Goal: Task Accomplishment & Management: Complete application form

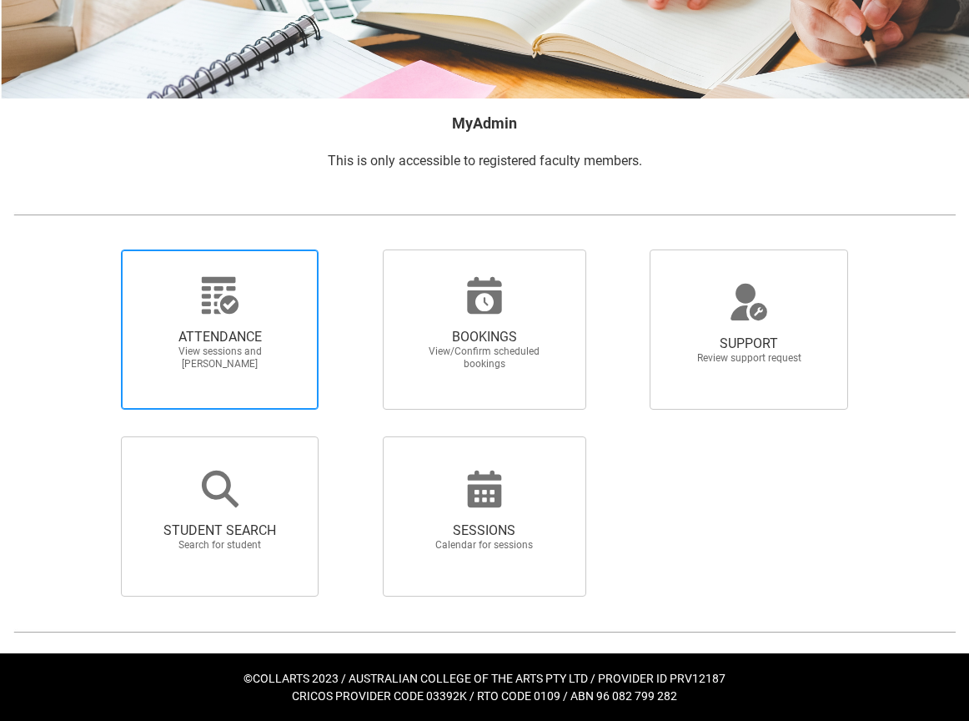
click at [234, 356] on span "View sessions and [PERSON_NAME]" at bounding box center [220, 357] width 147 height 25
click at [96, 249] on input "ATTENDANCE View sessions and [PERSON_NAME]" at bounding box center [95, 249] width 1 height 1
radio input "true"
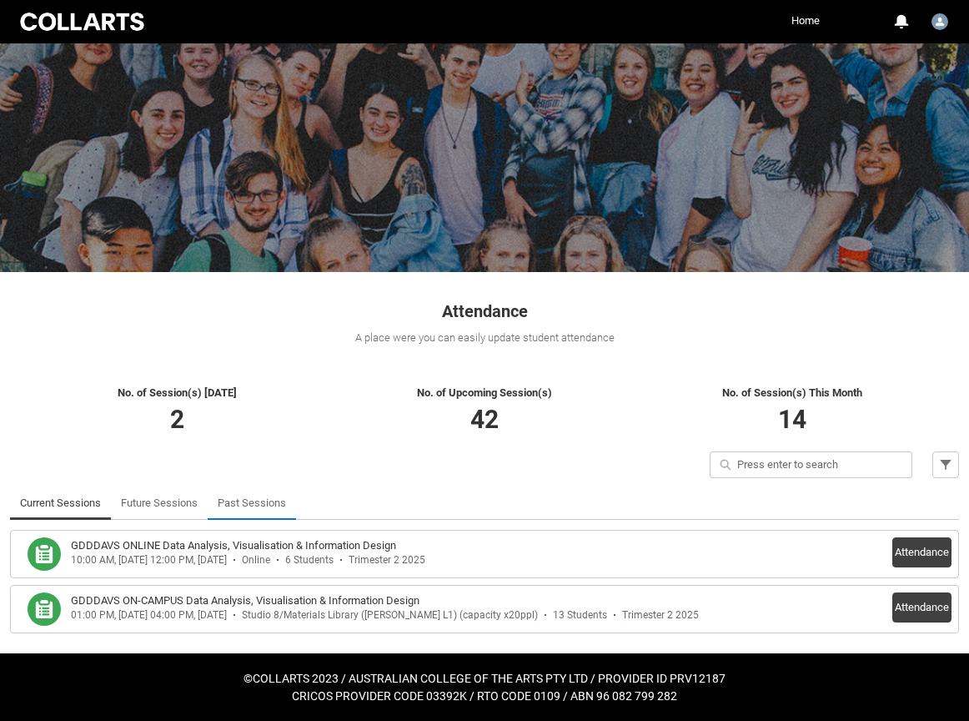
scroll to position [38, 0]
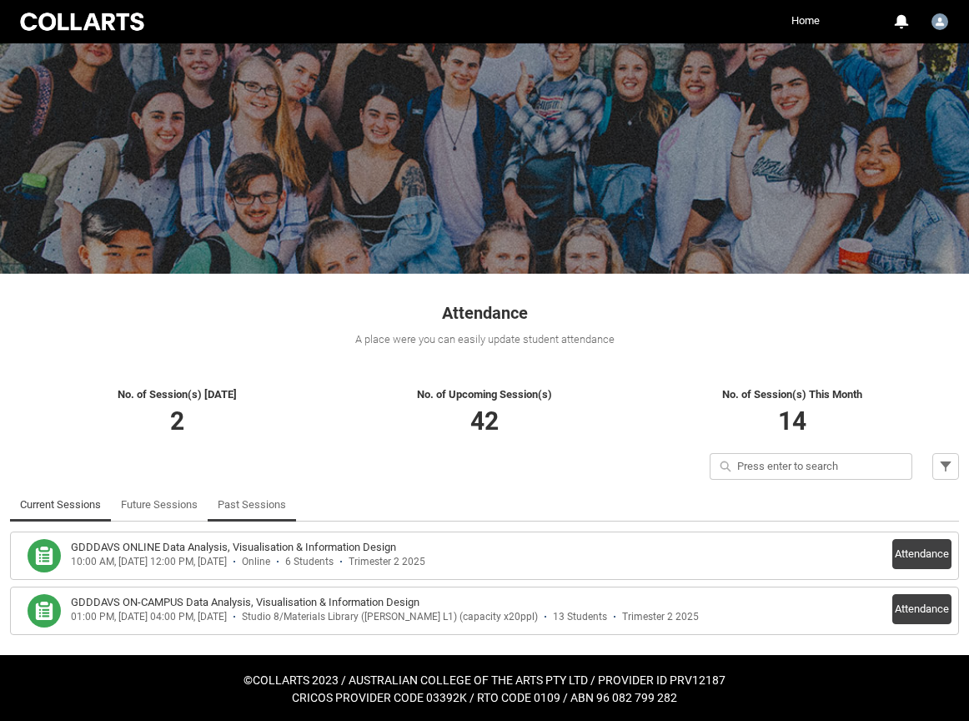
click at [272, 503] on link "Past Sessions" at bounding box center [252, 504] width 68 height 33
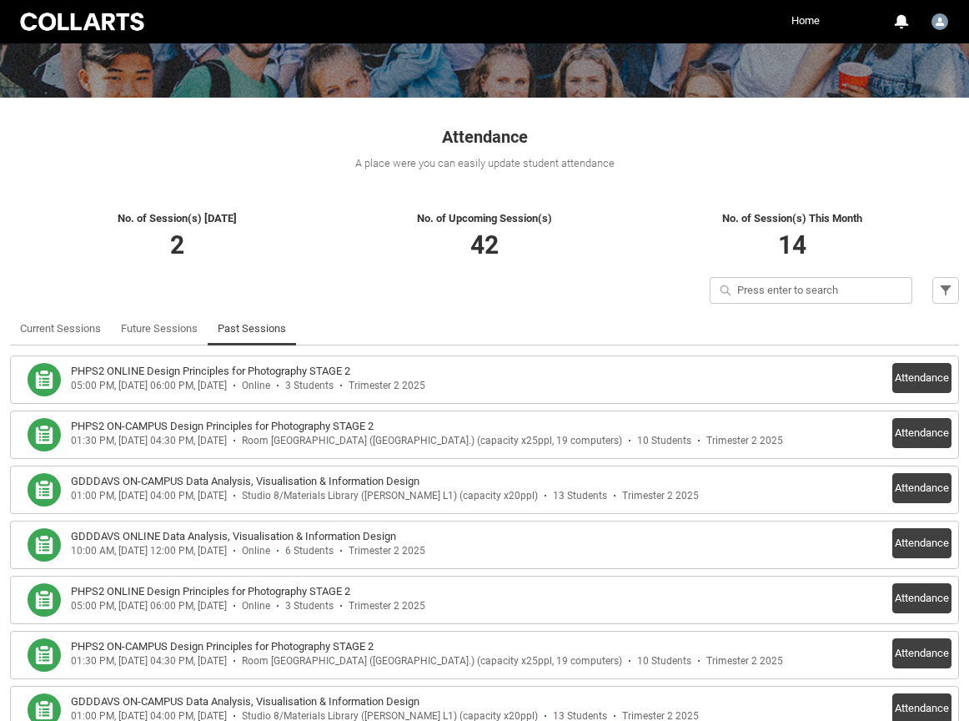
scroll to position [214, 0]
click at [908, 412] on li "PHPS2 ON-CAMPUS Design Principles for Photography STAGE 2 01:30 PM, [DATE] 04:3…" at bounding box center [484, 434] width 949 height 48
click at [908, 427] on button "Attendance" at bounding box center [922, 433] width 59 height 30
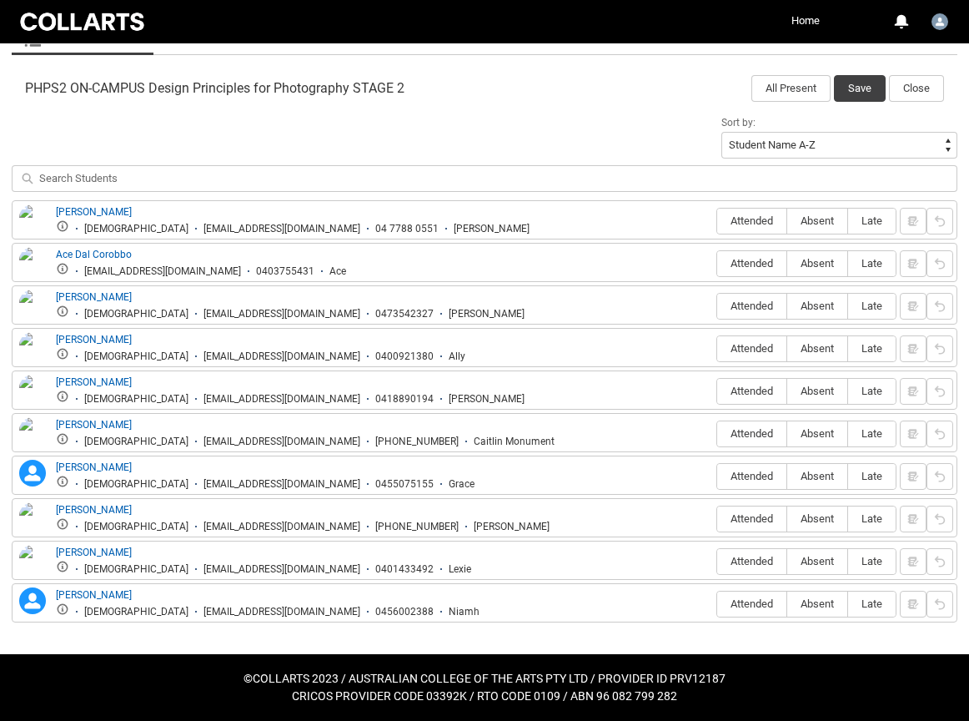
scroll to position [524, 0]
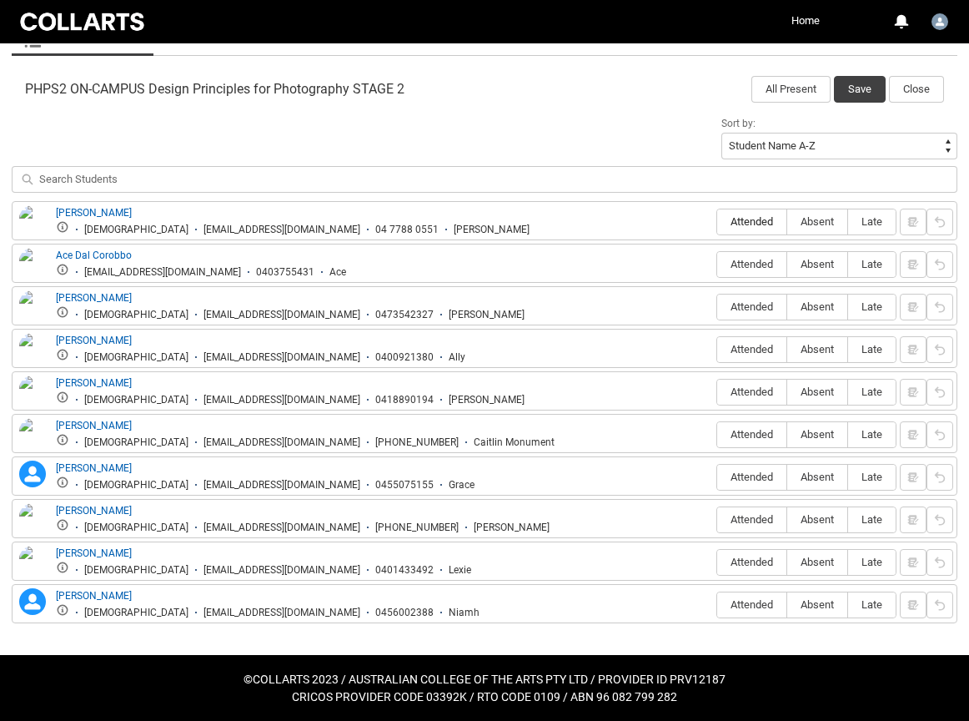
click at [747, 223] on span "Attended" at bounding box center [751, 221] width 69 height 13
click at [717, 222] on input "Attended" at bounding box center [717, 221] width 1 height 1
type lightning-radio-group "Attended"
radio input "true"
click at [766, 260] on span "Attended" at bounding box center [751, 264] width 69 height 13
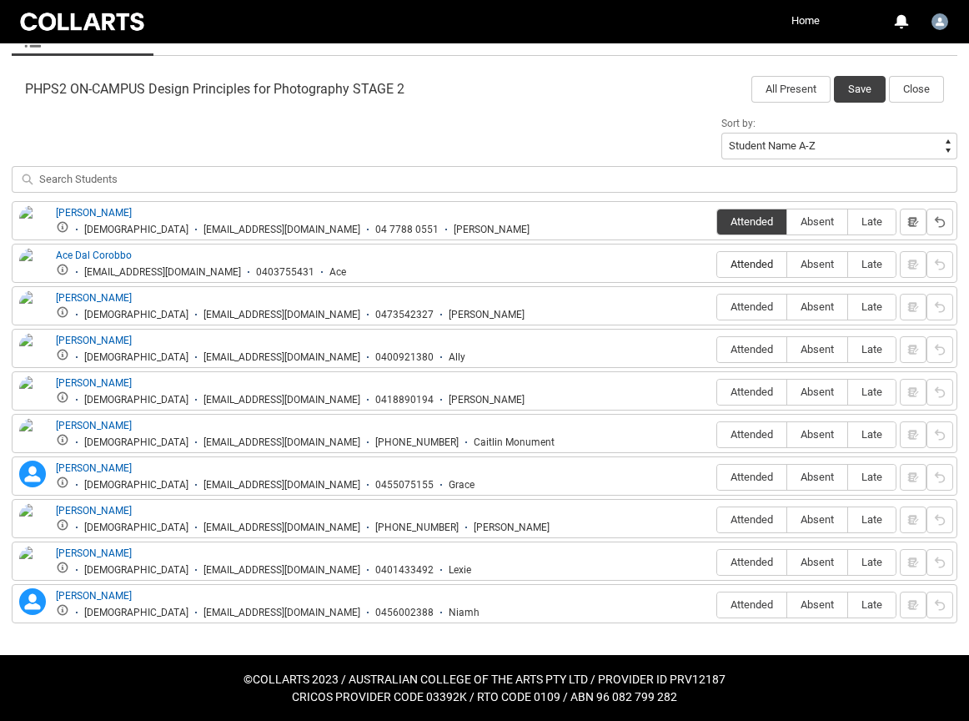
click at [717, 264] on input "Attended" at bounding box center [717, 264] width 1 height 1
type lightning-radio-group "Attended"
radio input "true"
click at [759, 304] on span "Attended" at bounding box center [751, 306] width 69 height 13
click at [717, 306] on input "Attended" at bounding box center [717, 306] width 1 height 1
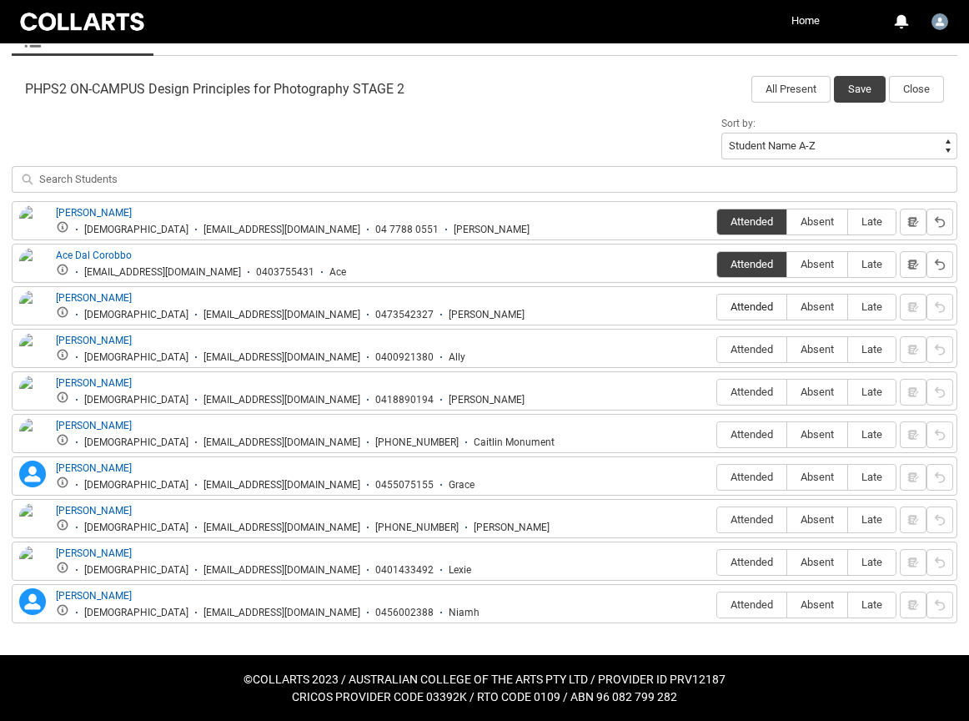
type lightning-radio-group "Attended"
radio input "true"
click at [762, 345] on span "Attended" at bounding box center [751, 349] width 69 height 13
click at [717, 349] on input "Attended" at bounding box center [717, 349] width 1 height 1
type lightning-radio-group "Attended"
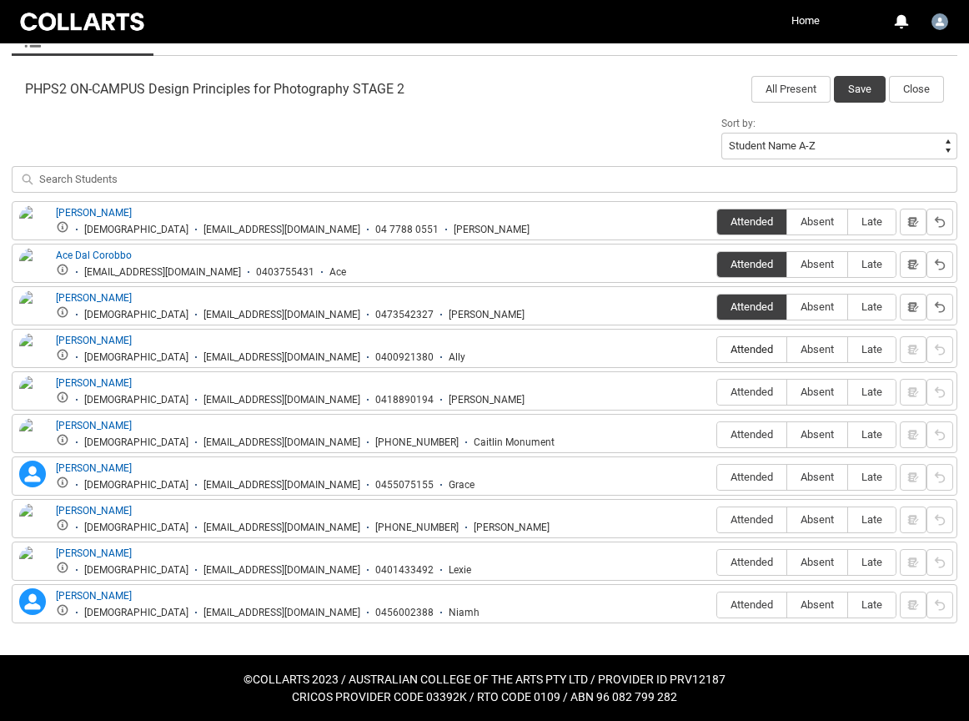
radio input "true"
click at [762, 387] on span "Attended" at bounding box center [751, 391] width 69 height 13
click at [717, 391] on input "Attended" at bounding box center [717, 391] width 1 height 1
type lightning-radio-group "Attended"
radio input "true"
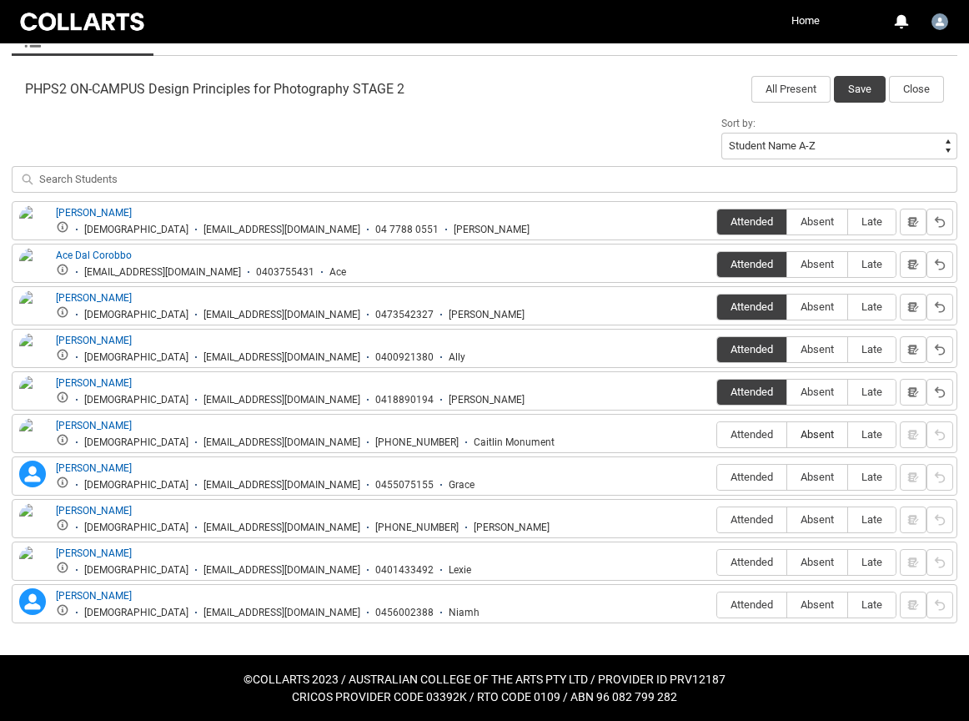
click at [822, 435] on span "Absent" at bounding box center [817, 434] width 60 height 13
click at [787, 435] on input "Absent" at bounding box center [787, 434] width 1 height 1
type lightning-radio-group "Absent"
radio input "true"
click at [747, 474] on span "Attended" at bounding box center [751, 476] width 69 height 13
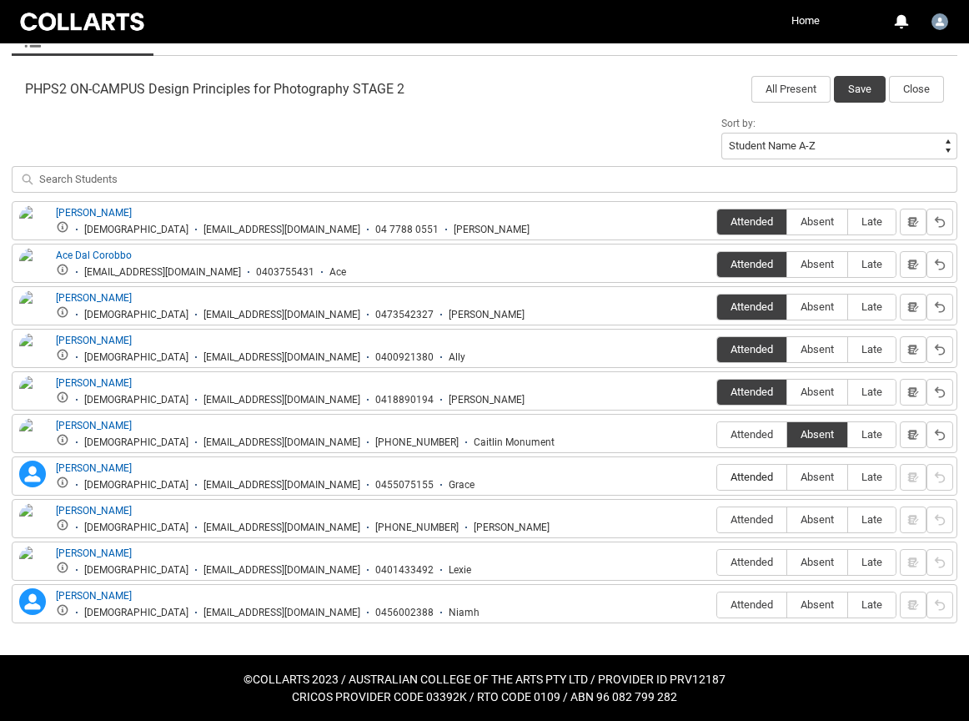
click at [717, 476] on input "Attended" at bounding box center [717, 476] width 1 height 1
type lightning-radio-group "Attended"
radio input "true"
click at [757, 518] on span "Attended" at bounding box center [751, 519] width 69 height 13
click at [717, 519] on input "Attended" at bounding box center [717, 519] width 1 height 1
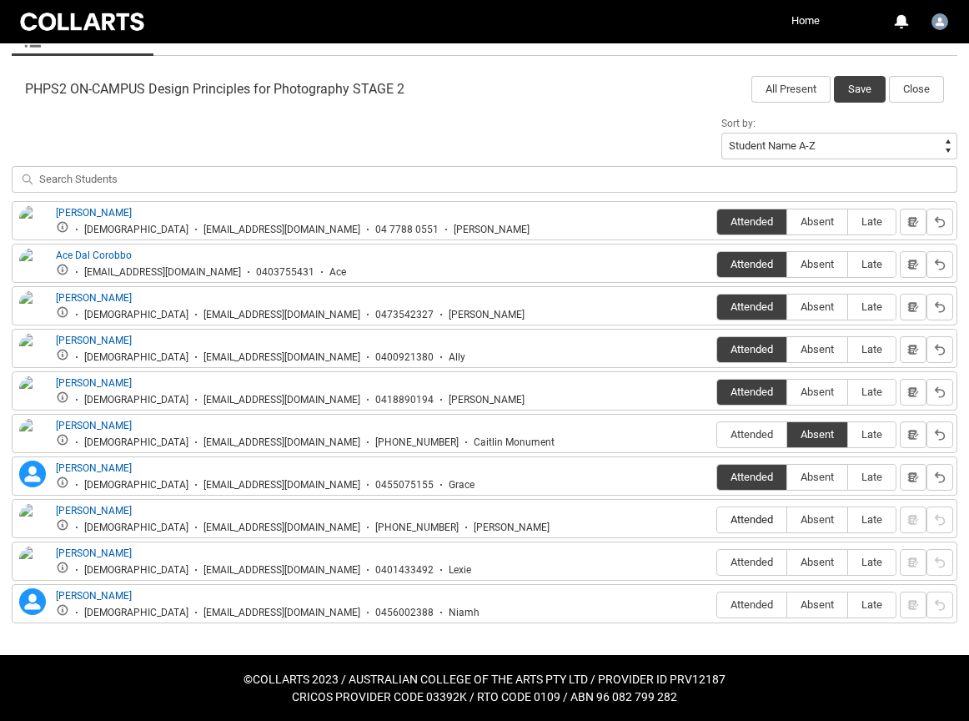
type lightning-radio-group "Attended"
radio input "true"
click at [753, 551] on label "Attended" at bounding box center [751, 563] width 69 height 26
click at [717, 561] on input "Attended" at bounding box center [717, 561] width 1 height 1
type lightning-radio-group "Attended"
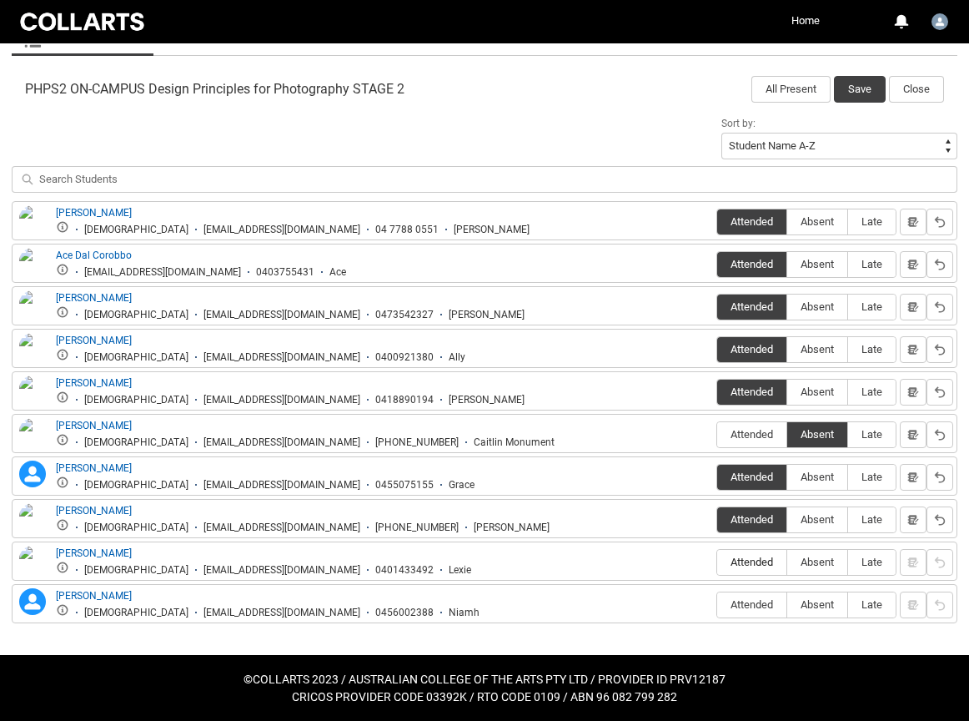
radio input "true"
click at [749, 596] on label "Attended" at bounding box center [751, 605] width 69 height 26
click at [717, 604] on input "Attended" at bounding box center [717, 604] width 1 height 1
type lightning-radio-group "Attended"
radio input "true"
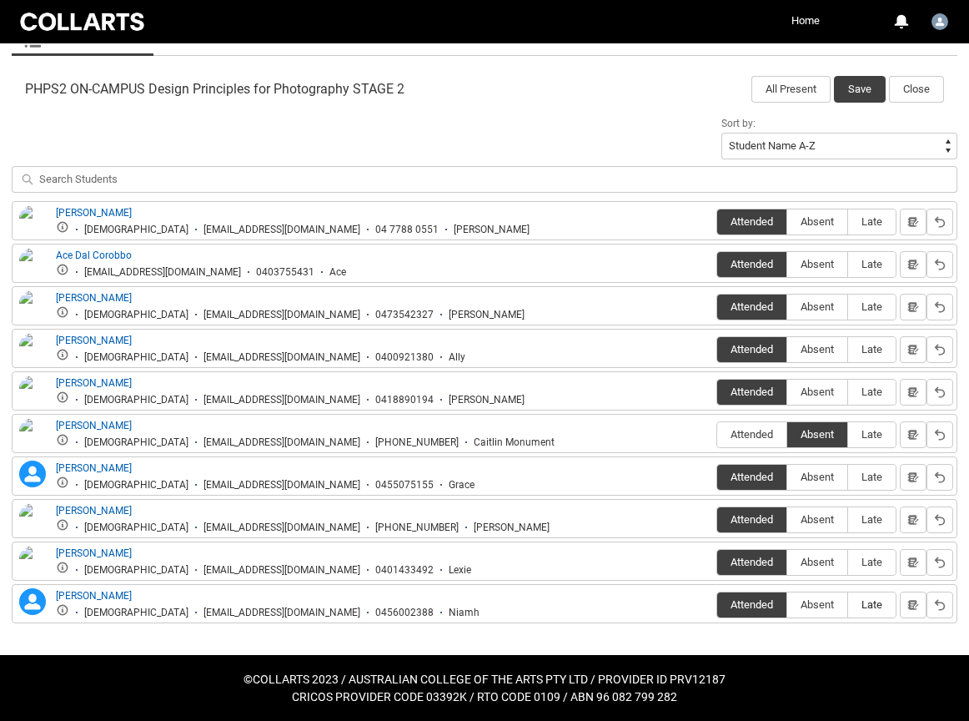
click at [868, 604] on span "Late" at bounding box center [872, 604] width 48 height 13
click at [848, 604] on input "Late" at bounding box center [848, 604] width 1 height 1
type lightning-radio-group "Late"
radio input "true"
click at [858, 89] on button "Save" at bounding box center [860, 89] width 52 height 27
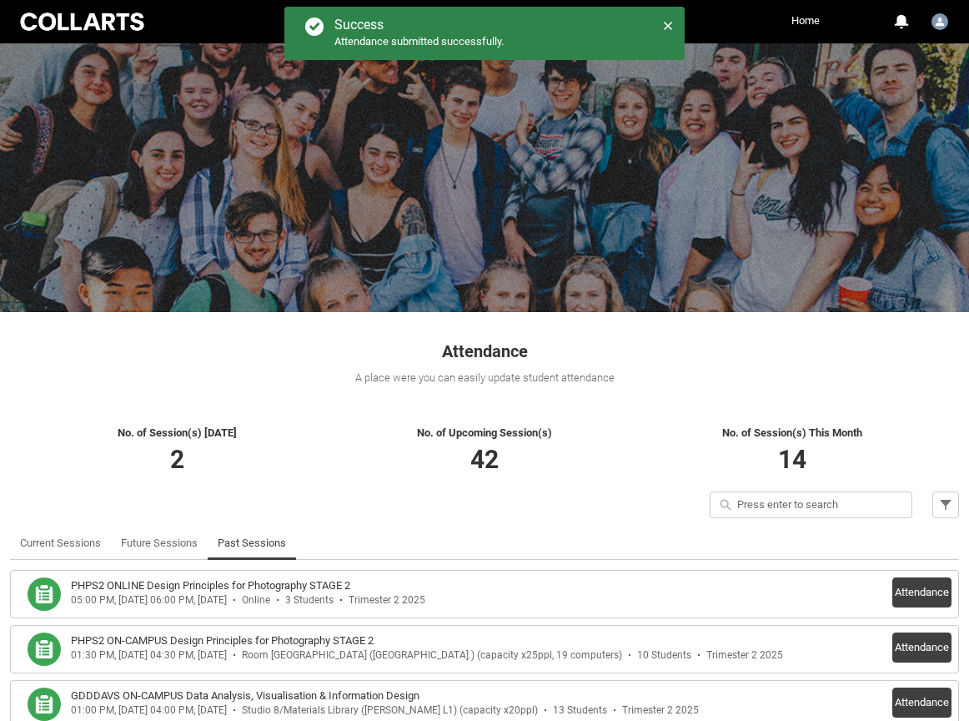
scroll to position [0, 0]
click at [56, 544] on link "Current Sessions" at bounding box center [60, 542] width 81 height 33
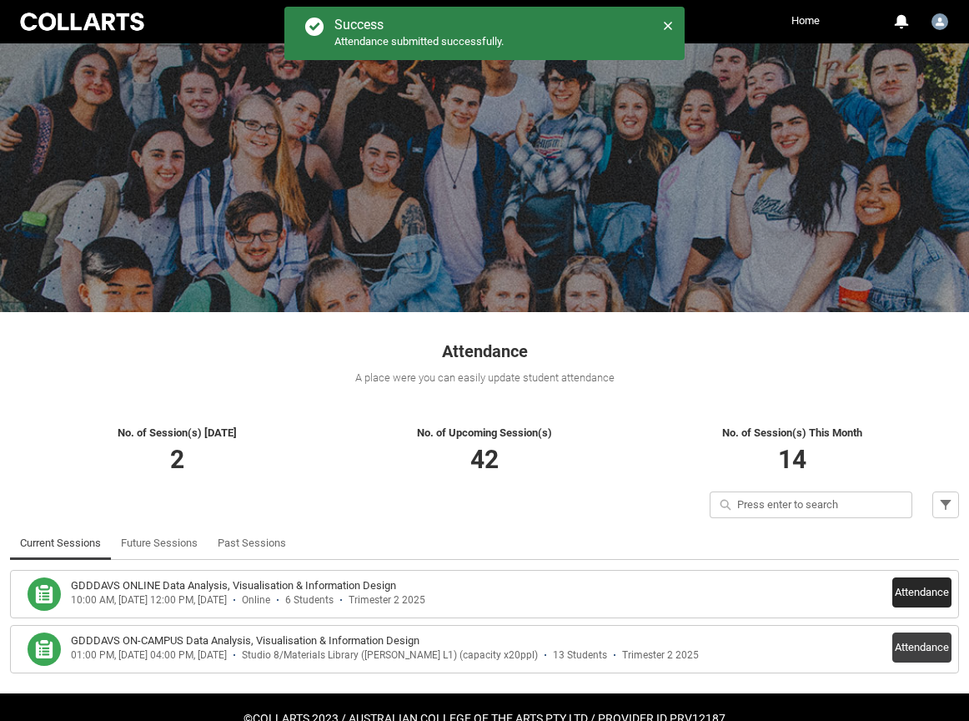
click at [926, 596] on button "Attendance" at bounding box center [922, 592] width 59 height 30
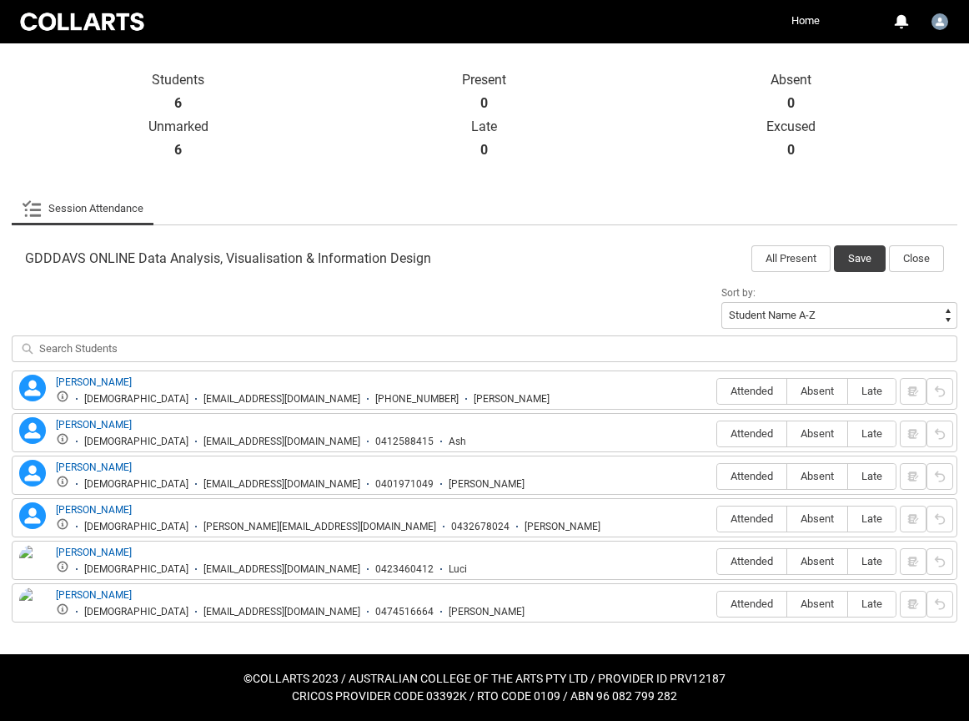
scroll to position [354, 0]
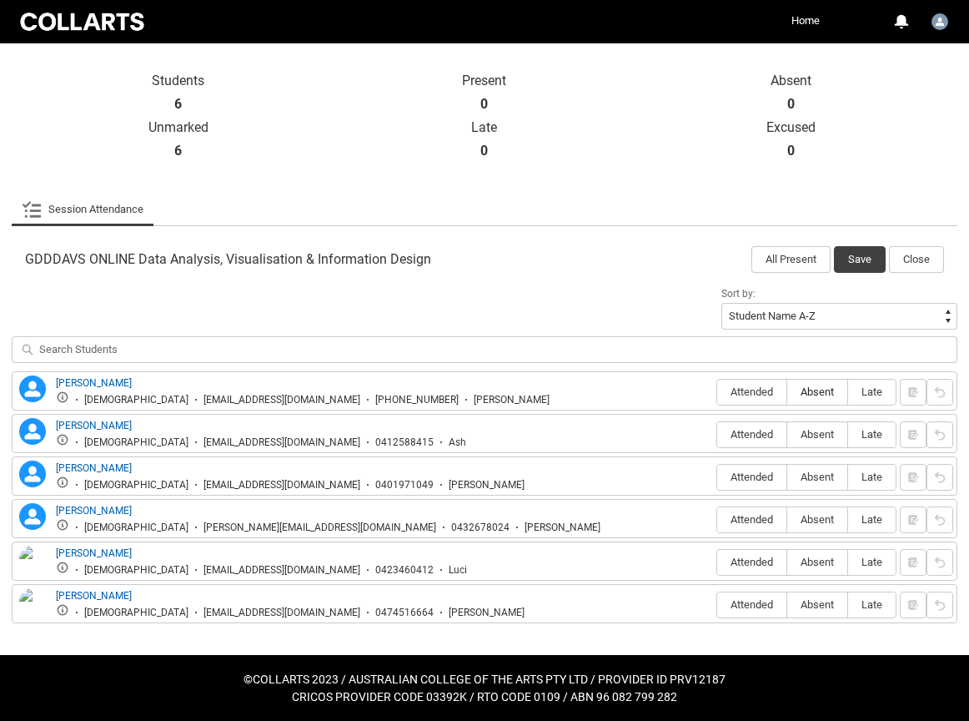
click at [817, 390] on span "Absent" at bounding box center [817, 391] width 60 height 13
click at [787, 391] on input "Absent" at bounding box center [787, 391] width 1 height 1
type lightning-radio-group "Absent"
radio input "true"
click at [818, 429] on span "Absent" at bounding box center [817, 434] width 60 height 13
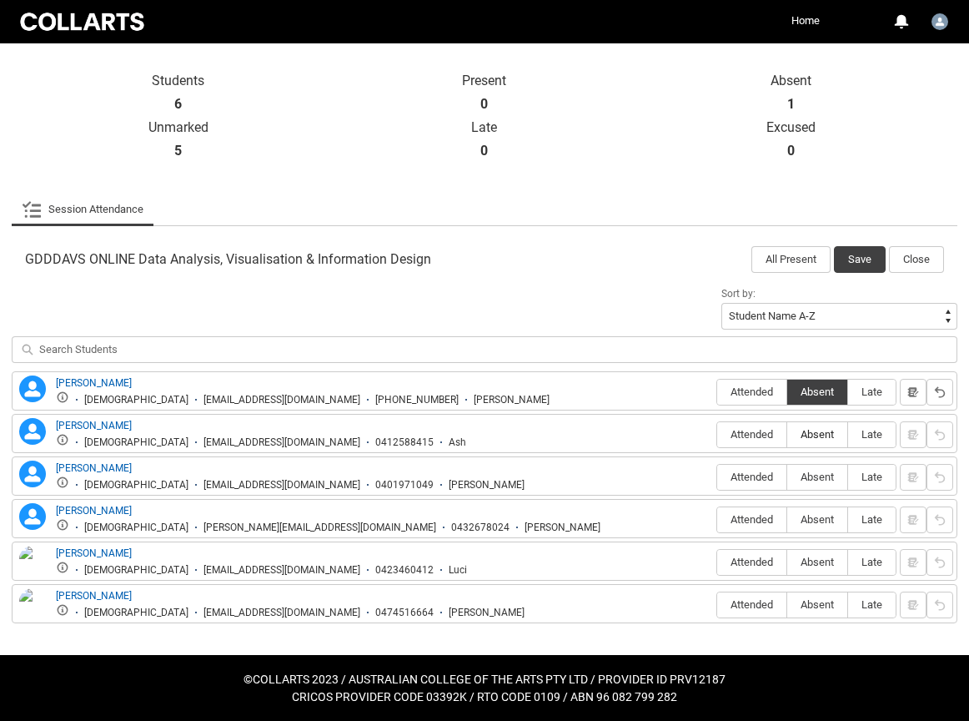
click at [787, 434] on input "Absent" at bounding box center [787, 434] width 1 height 1
type lightning-radio-group "Absent"
radio input "true"
click at [819, 475] on span "Absent" at bounding box center [817, 476] width 60 height 13
click at [787, 476] on input "Absent" at bounding box center [787, 476] width 1 height 1
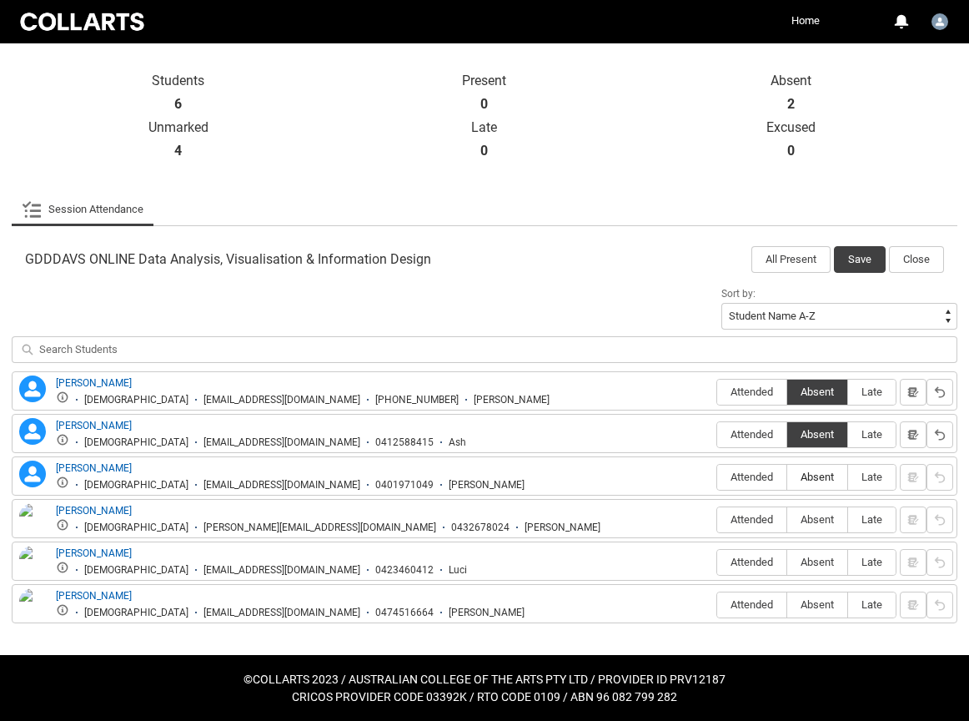
type lightning-radio-group "Absent"
radio input "true"
click at [818, 510] on label "Absent" at bounding box center [817, 520] width 60 height 26
click at [787, 519] on input "Absent" at bounding box center [787, 519] width 1 height 1
type lightning-radio-group "Absent"
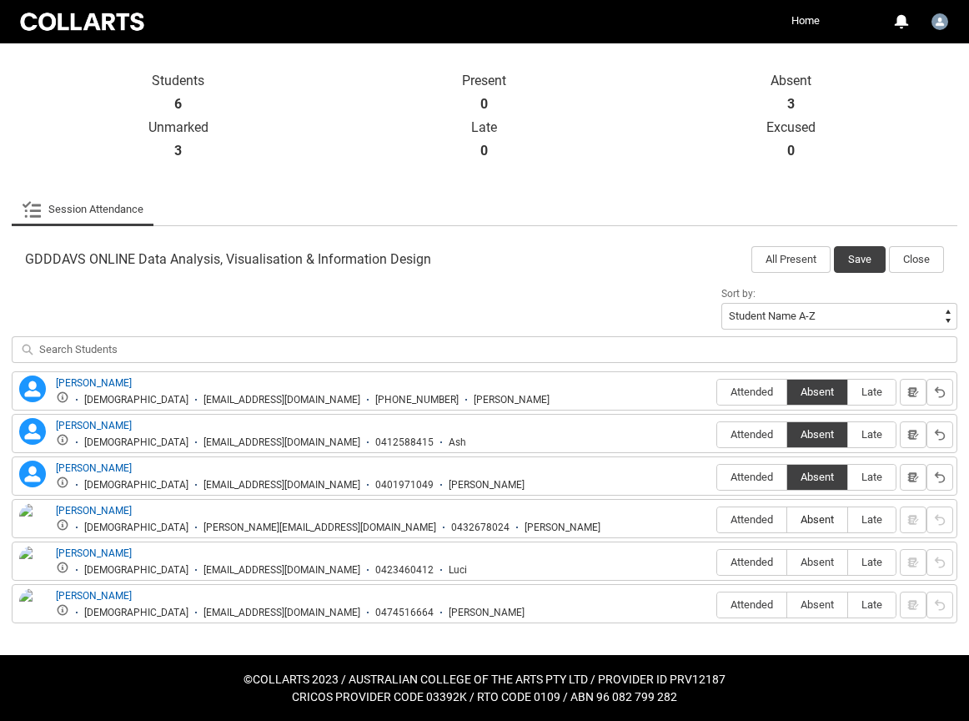
radio input "true"
click at [747, 561] on span "Attended" at bounding box center [751, 562] width 69 height 13
click at [717, 561] on input "Attended" at bounding box center [717, 561] width 1 height 1
type lightning-radio-group "Attended"
radio input "true"
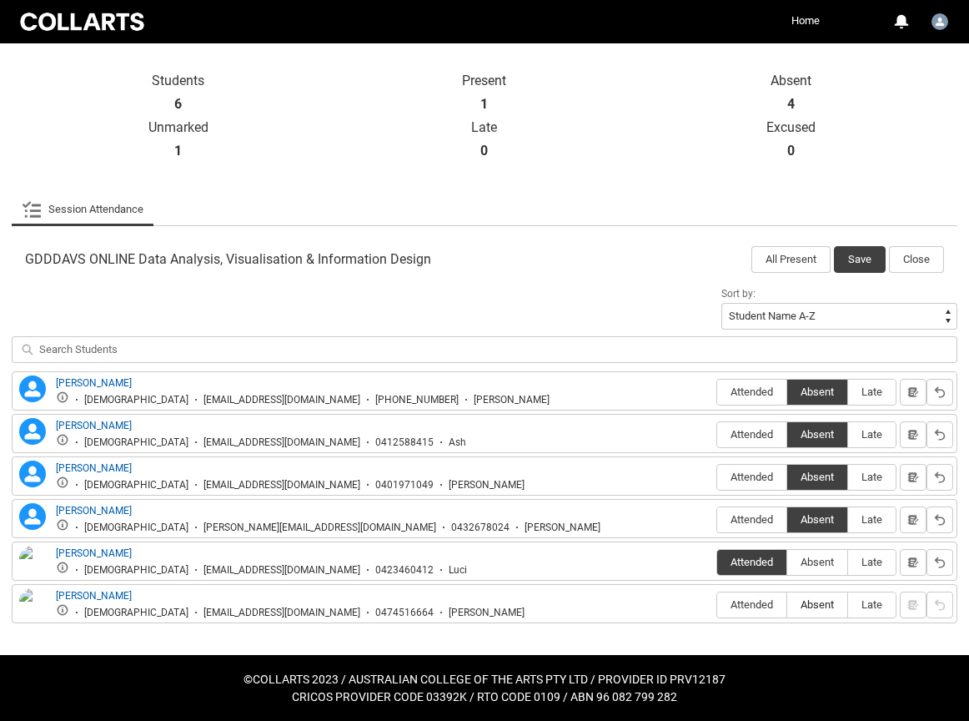
click at [827, 611] on label "Absent" at bounding box center [817, 605] width 60 height 26
click at [787, 605] on input "Absent" at bounding box center [787, 604] width 1 height 1
type lightning-radio-group "Absent"
radio input "true"
click at [868, 261] on button "Save" at bounding box center [860, 259] width 52 height 27
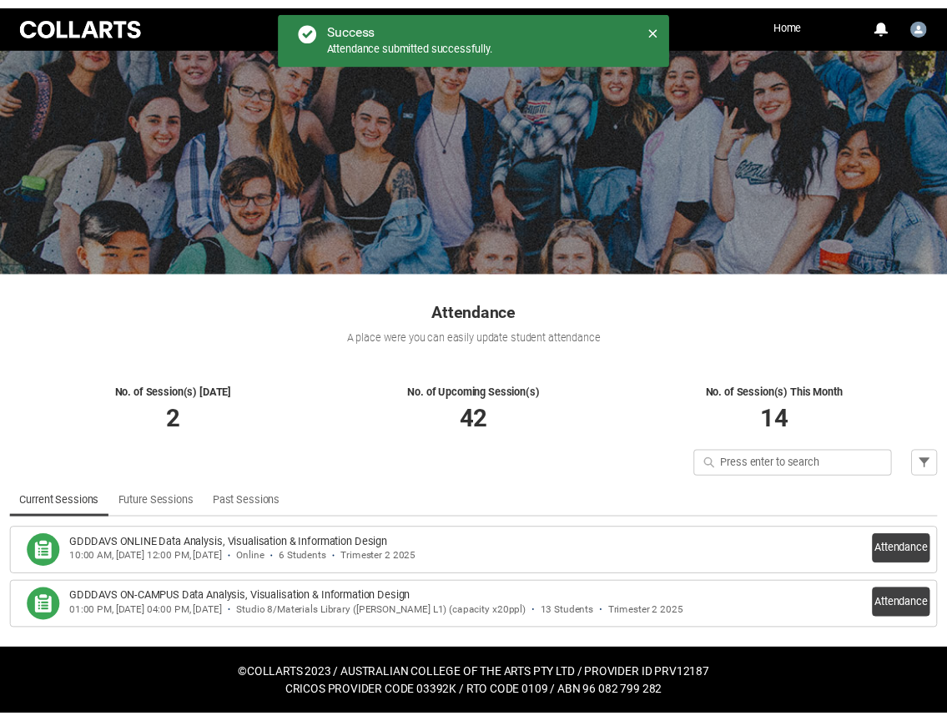
scroll to position [38, 0]
